Goal: Book appointment/travel/reservation

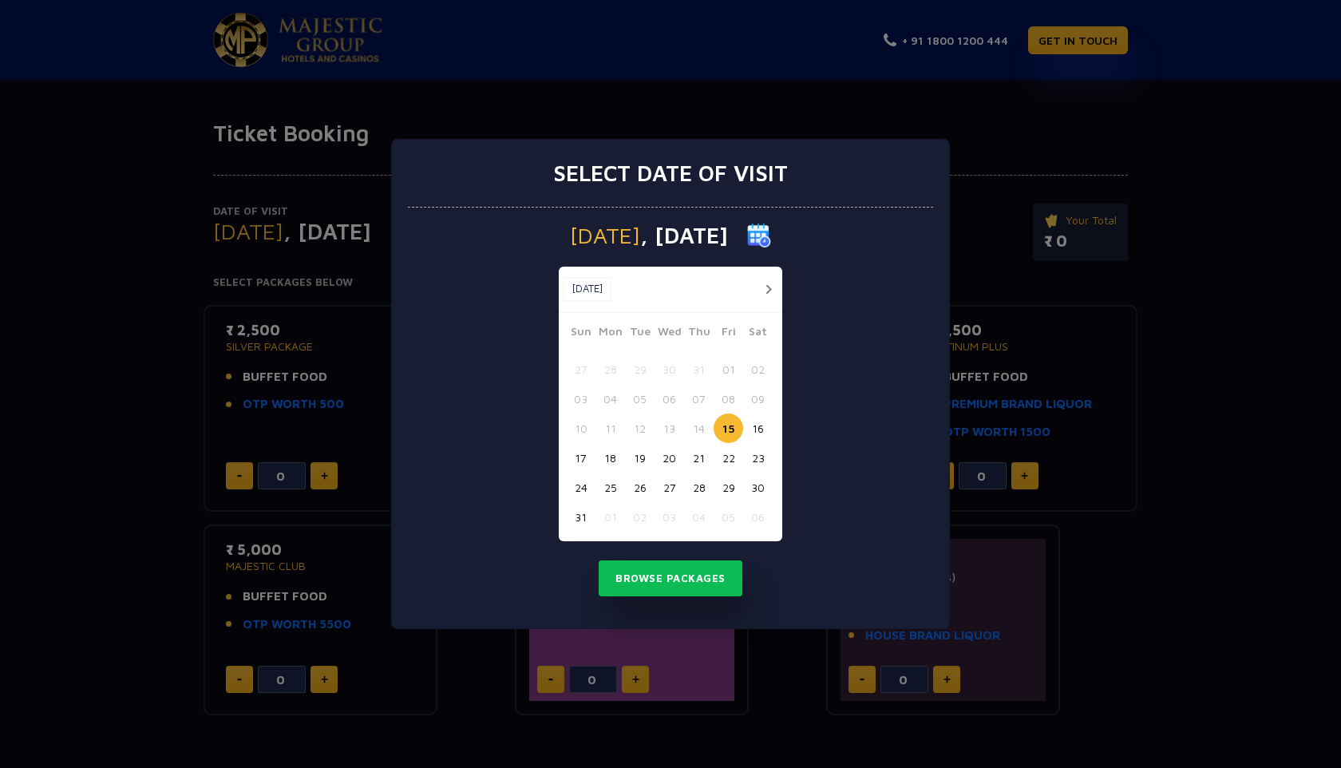
click at [762, 432] on button "16" at bounding box center [758, 428] width 30 height 30
click at [611, 462] on button "18" at bounding box center [610, 458] width 30 height 30
click at [759, 425] on button "16" at bounding box center [758, 428] width 30 height 30
click at [583, 463] on button "17" at bounding box center [581, 458] width 30 height 30
click at [756, 427] on button "16" at bounding box center [758, 428] width 30 height 30
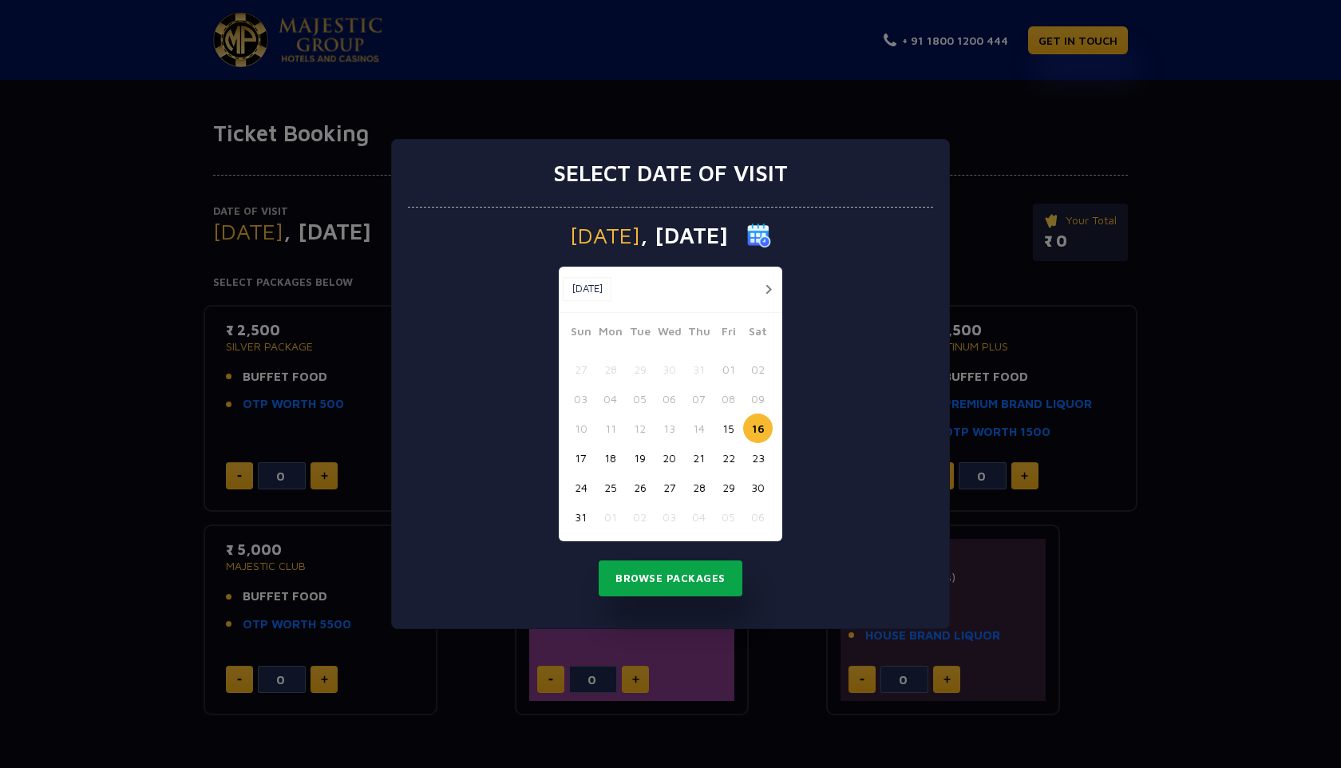
click at [662, 571] on button "Browse Packages" at bounding box center [671, 578] width 144 height 37
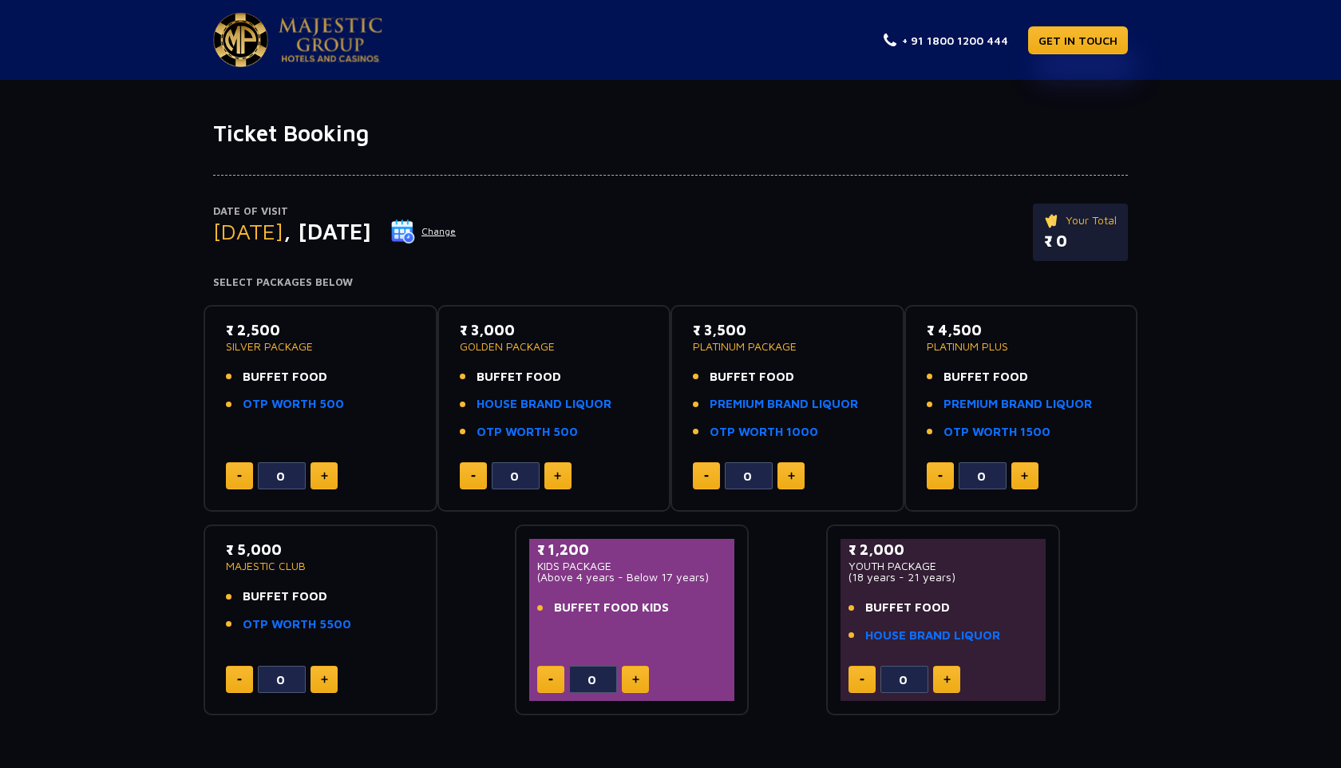
scroll to position [79, 0]
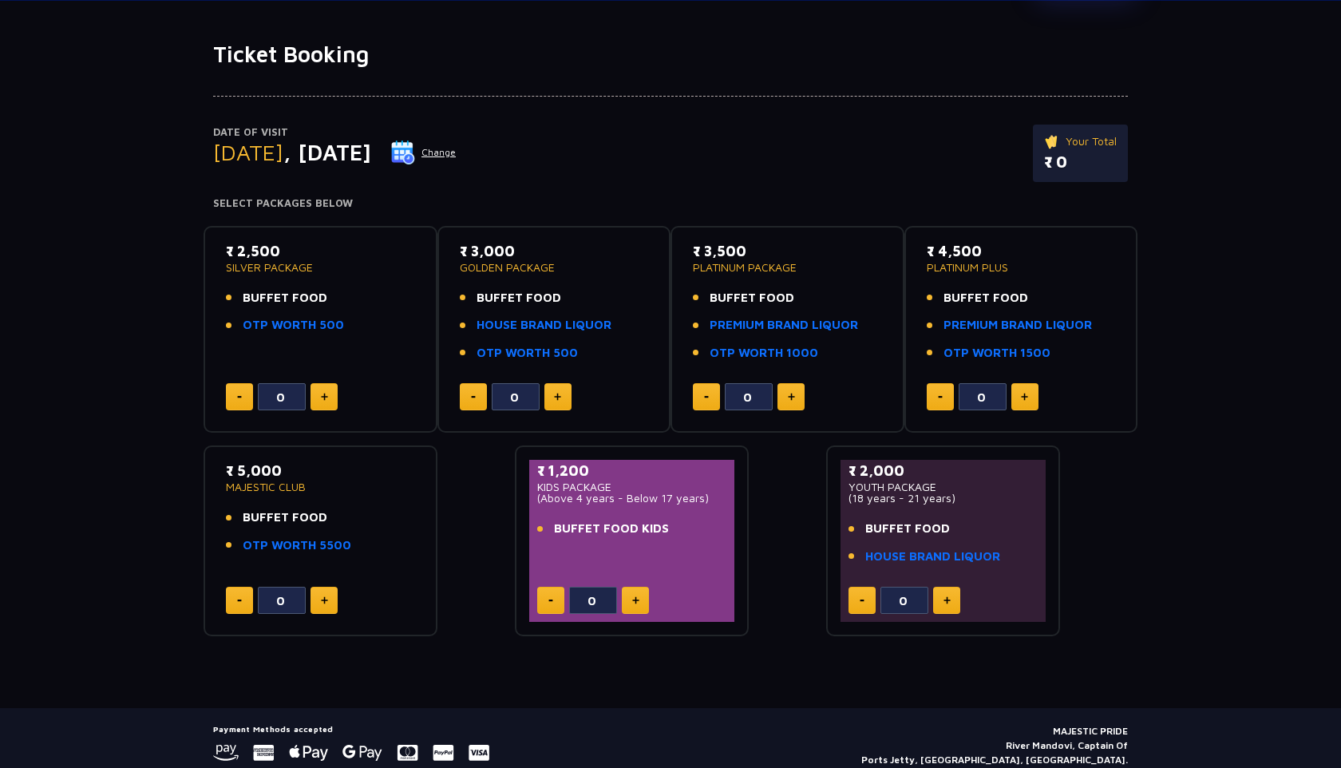
click at [322, 608] on button at bounding box center [324, 600] width 27 height 27
type input "1"
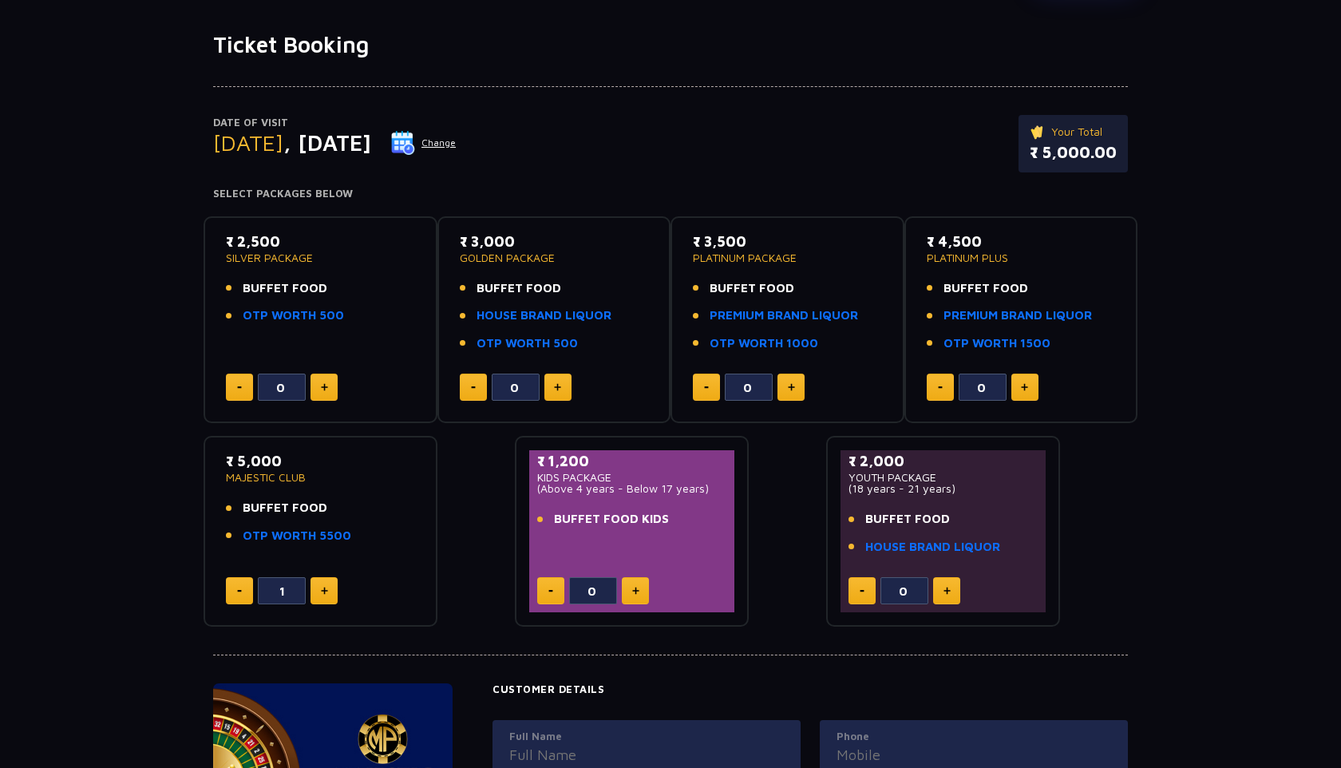
scroll to position [0, 0]
